Goal: Information Seeking & Learning: Understand process/instructions

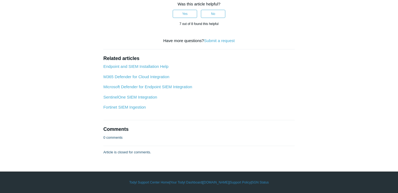
scroll to position [2097, 0]
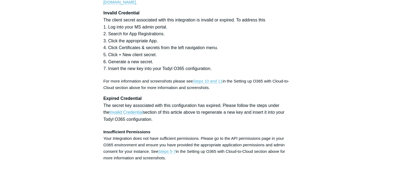
scroll to position [1560, 0]
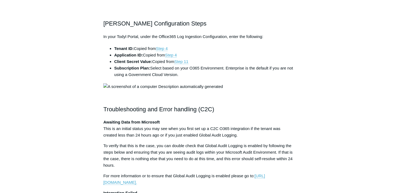
scroll to position [1365, 0]
